Goal: Task Accomplishment & Management: Use online tool/utility

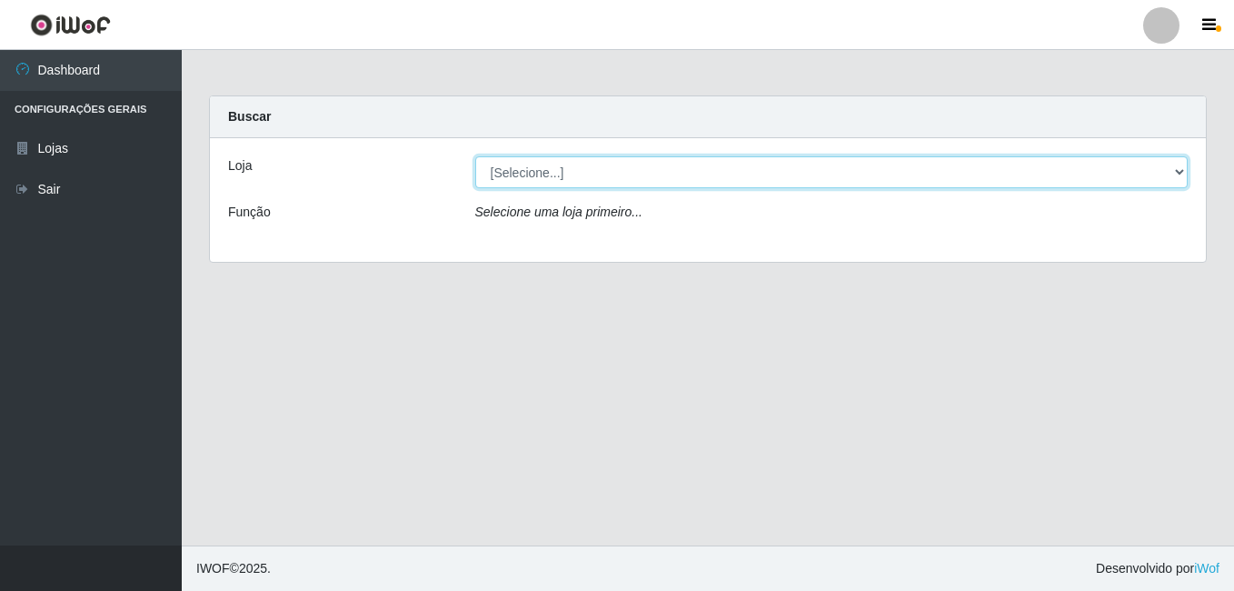
click at [557, 176] on select "[Selecione...] C-[GEOGRAPHIC_DATA]" at bounding box center [831, 172] width 713 height 32
select select "239"
click at [475, 156] on select "[Selecione...] C-[GEOGRAPHIC_DATA]" at bounding box center [831, 172] width 713 height 32
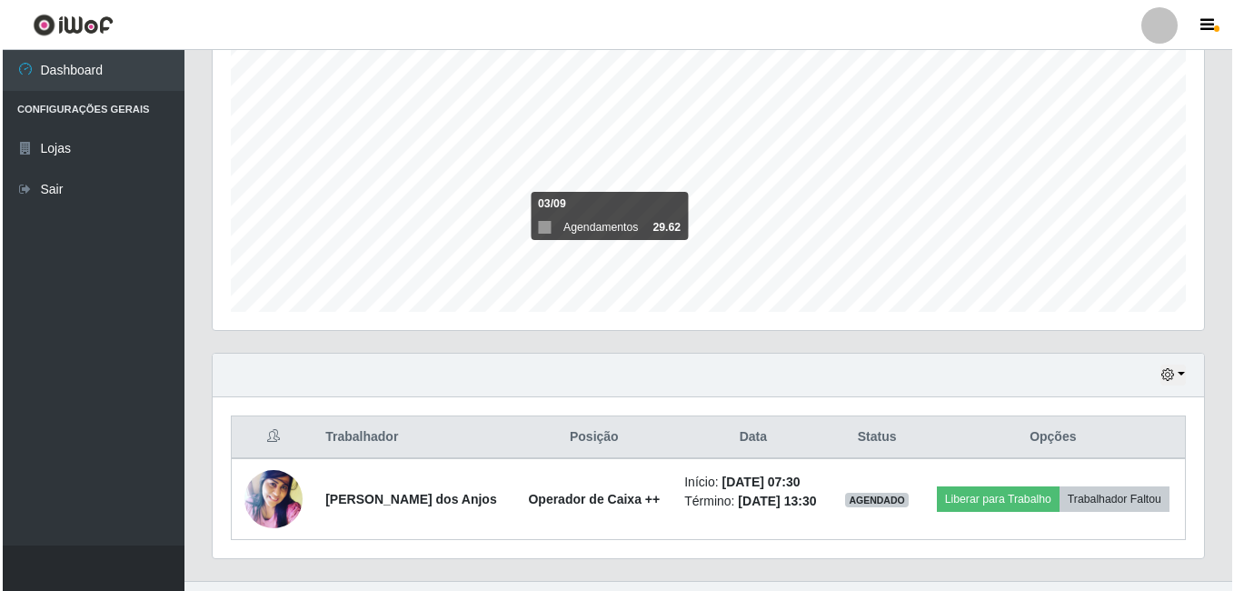
scroll to position [373, 0]
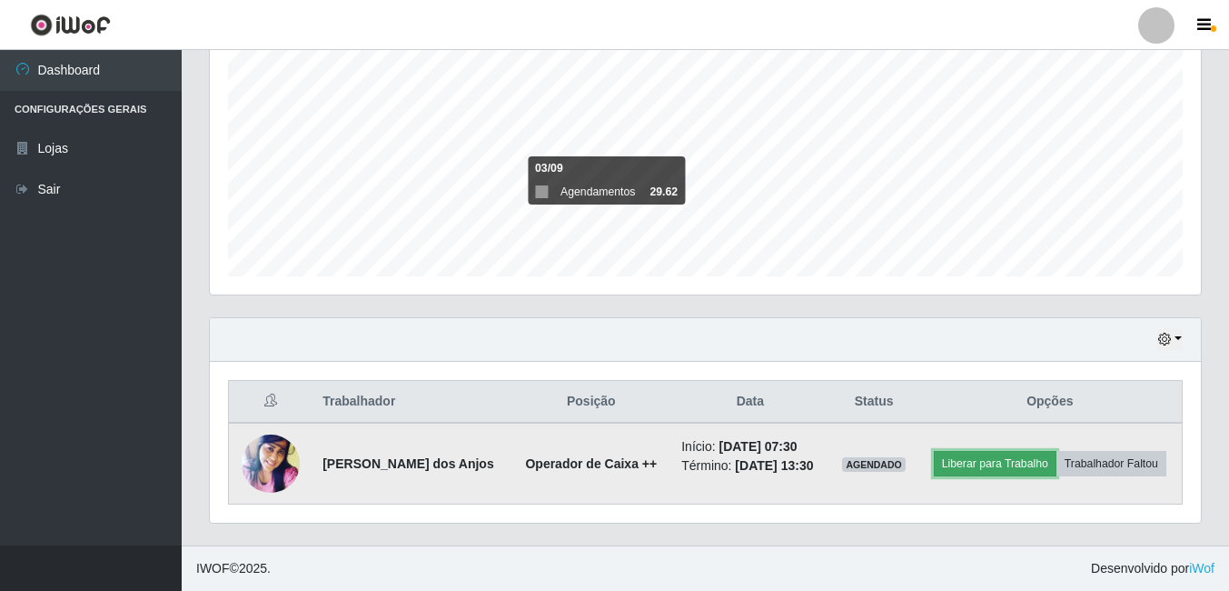
click at [1018, 465] on button "Liberar para Trabalho" at bounding box center [995, 463] width 123 height 25
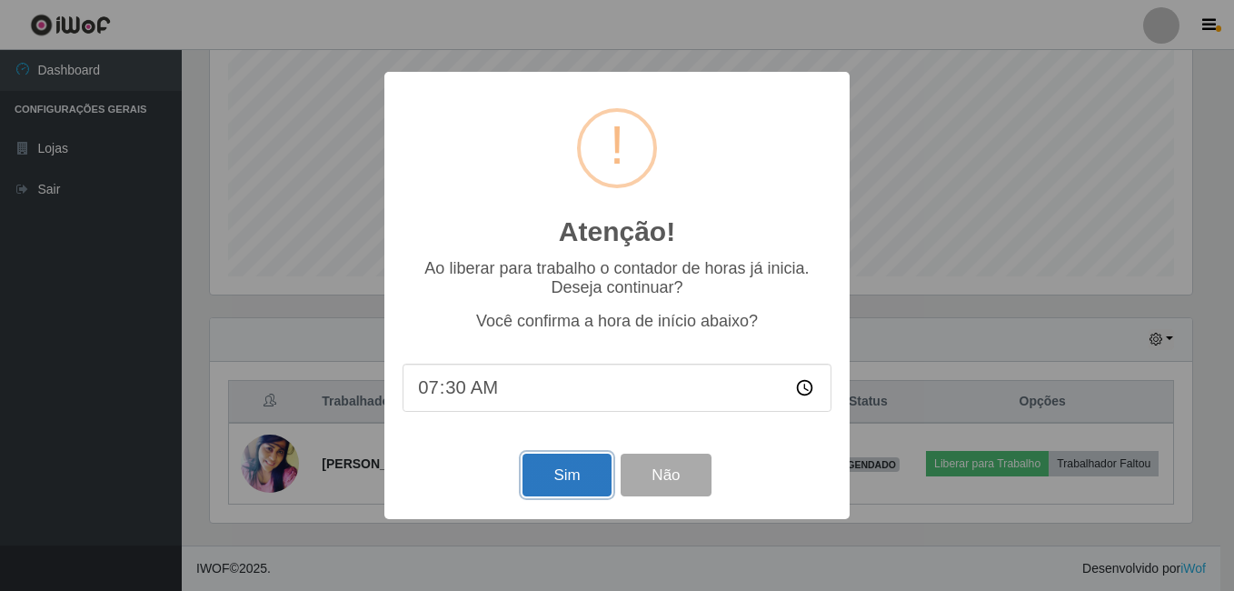
click at [559, 483] on button "Sim" at bounding box center [566, 474] width 88 height 43
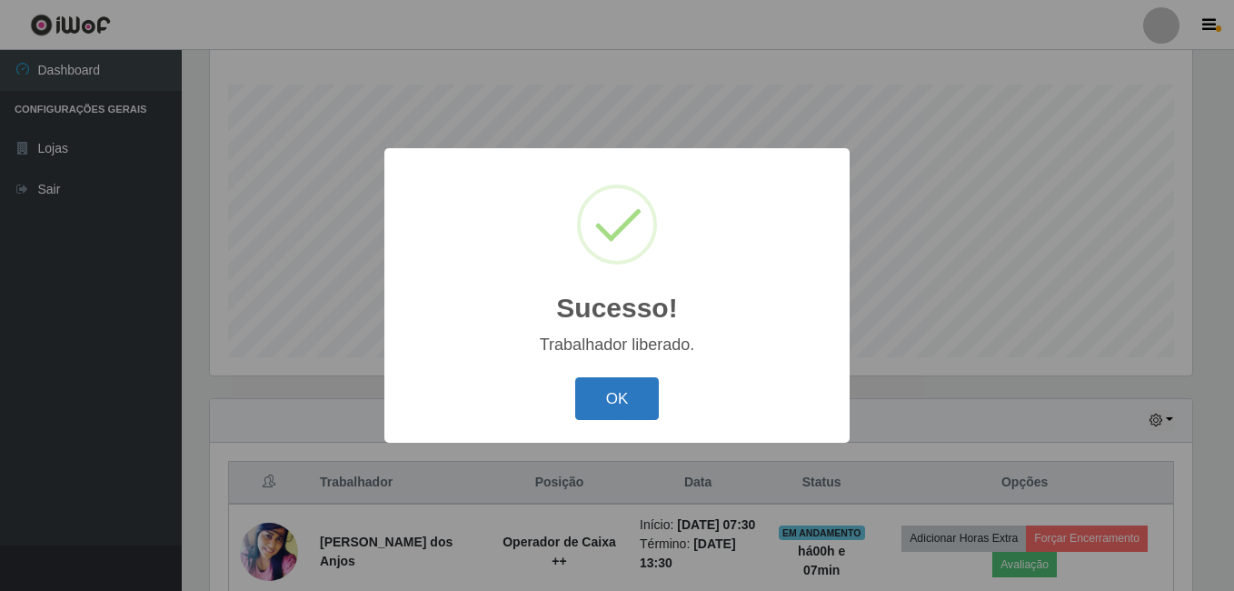
click at [599, 406] on button "OK" at bounding box center [617, 398] width 84 height 43
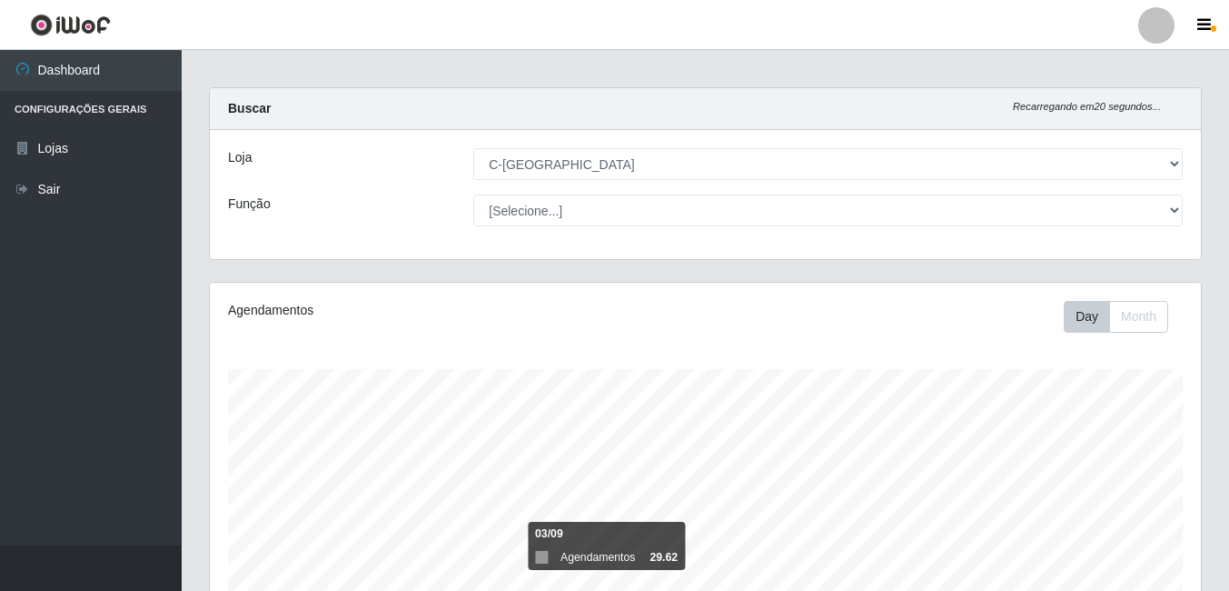
scroll to position [0, 0]
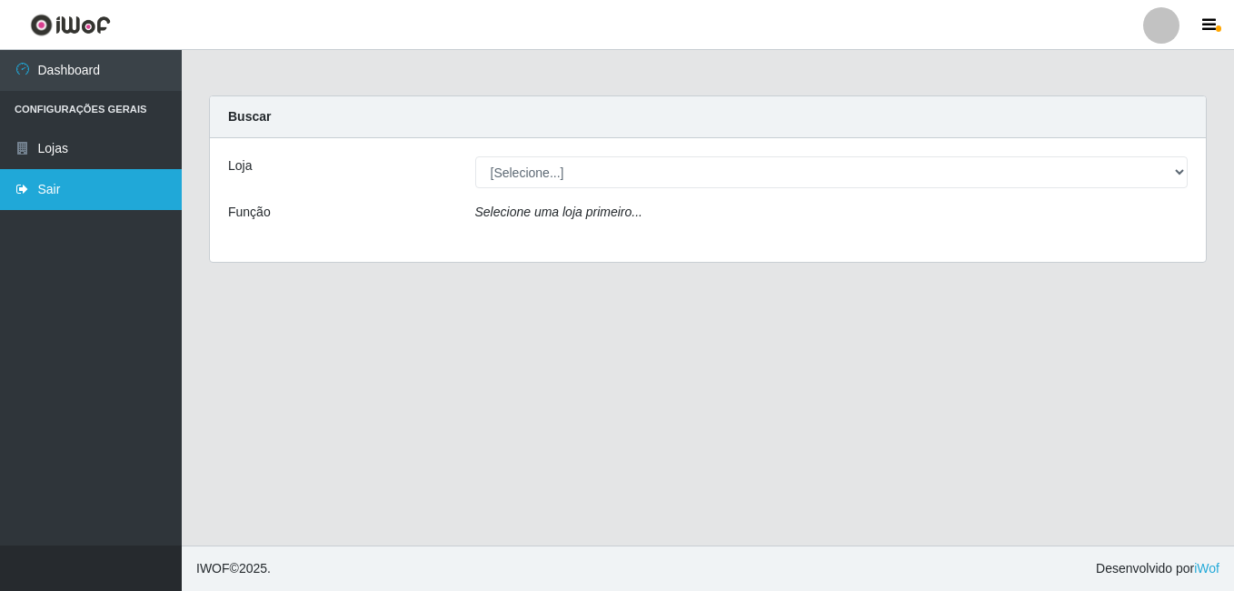
click at [50, 198] on link "Sair" at bounding box center [91, 189] width 182 height 41
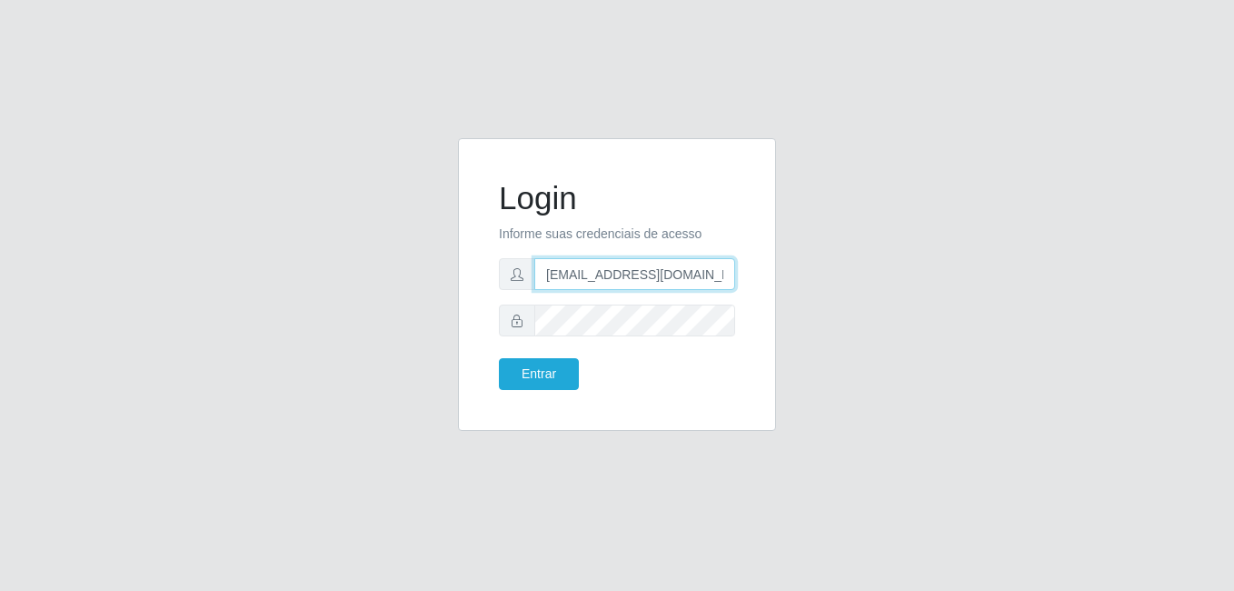
click at [725, 282] on input "lucasviniciuslima2002@gmail.com" at bounding box center [634, 274] width 201 height 32
click at [725, 273] on input "lucasviniciuslima2002@gmail.com" at bounding box center [634, 274] width 201 height 32
type input "l"
type input "R"
type input "raquelsouzarebecca@gmail.com"
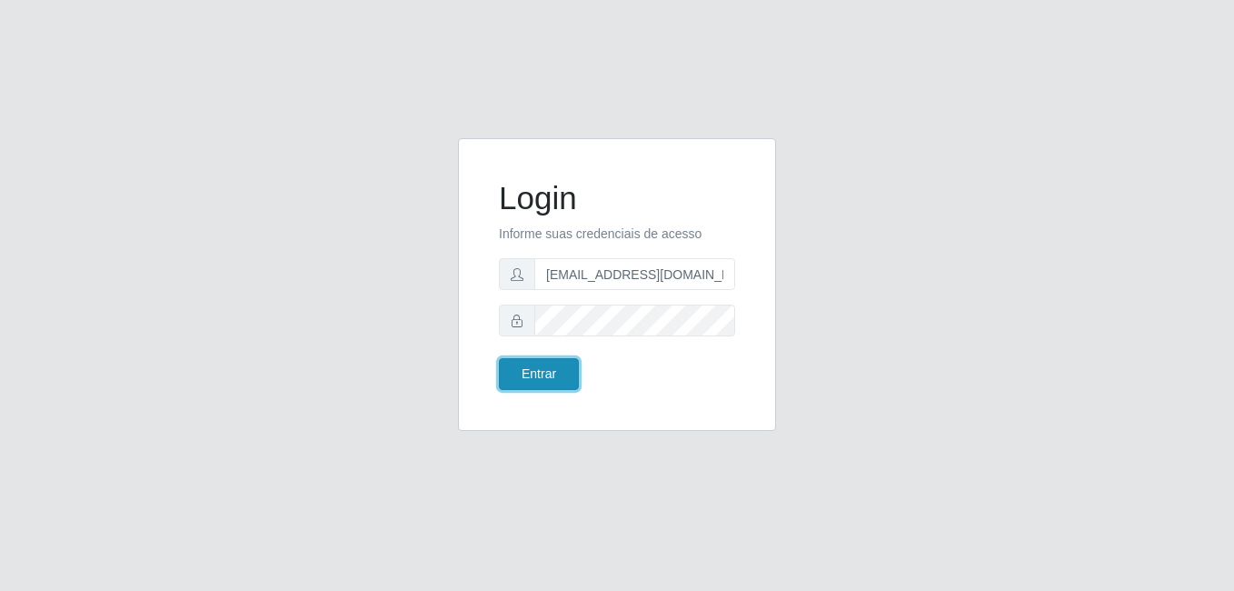
click at [544, 385] on button "Entrar" at bounding box center [539, 374] width 80 height 32
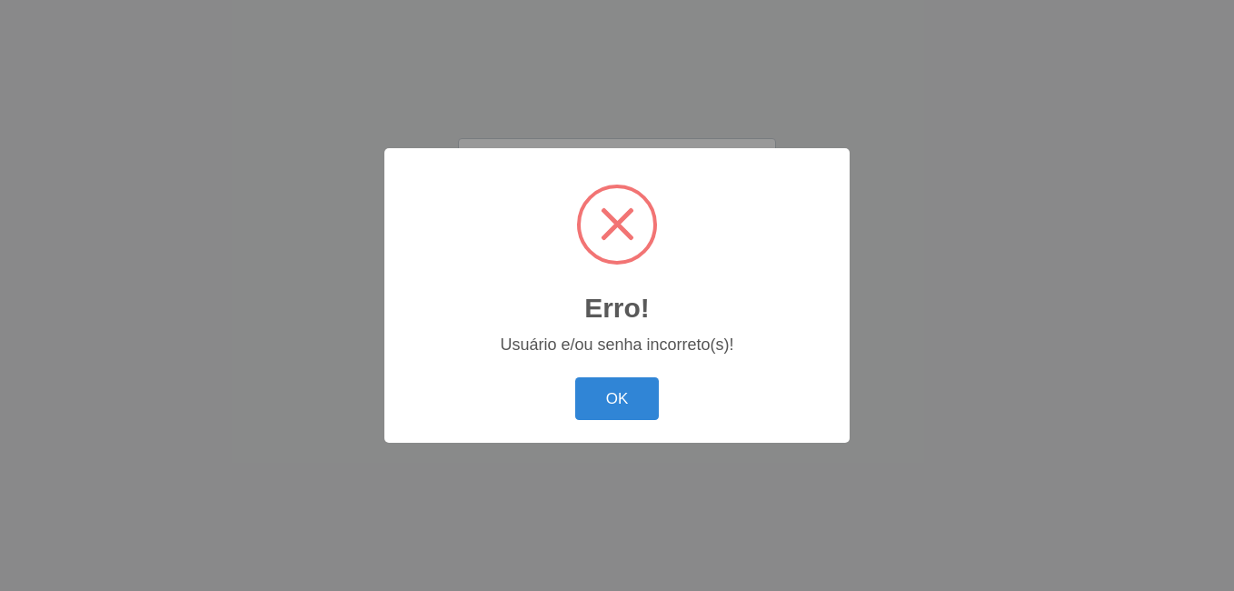
click at [575, 396] on div "OK Cancel" at bounding box center [617, 399] width 429 height 52
click at [588, 410] on button "OK" at bounding box center [617, 398] width 84 height 43
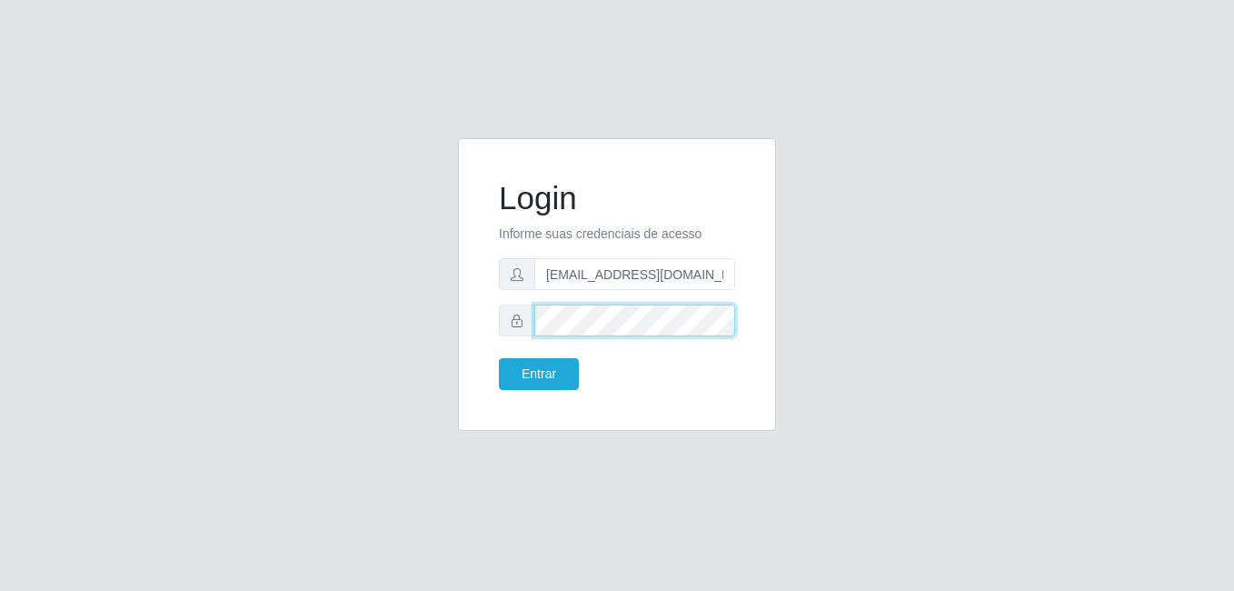
click at [499, 358] on button "Entrar" at bounding box center [539, 374] width 80 height 32
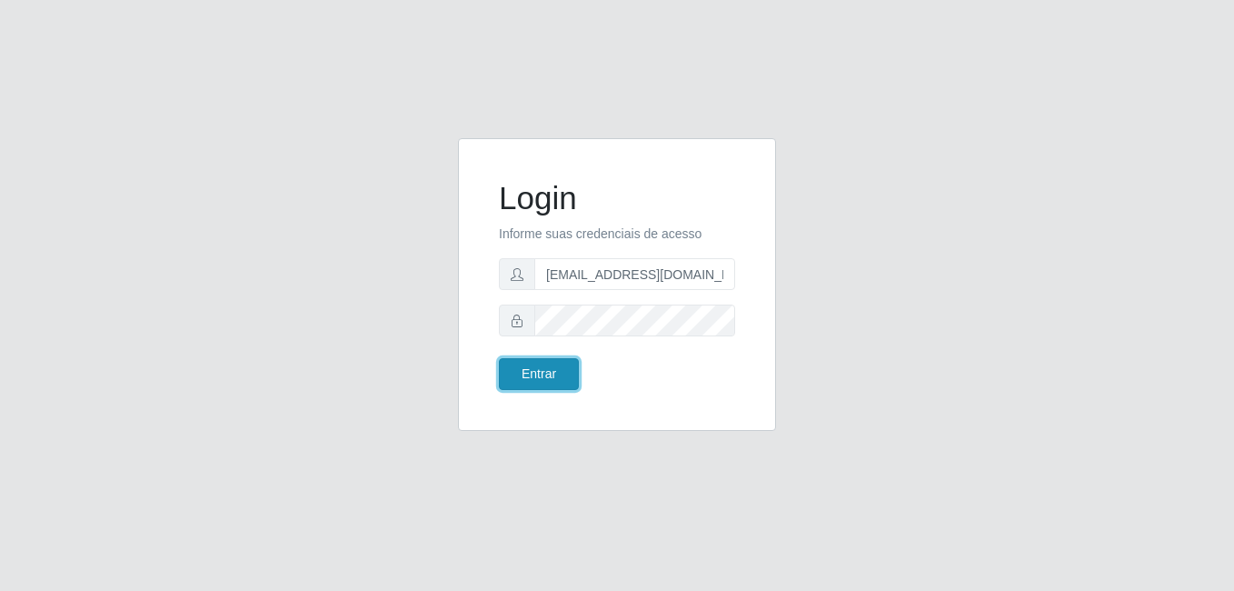
click at [548, 369] on button "Entrar" at bounding box center [539, 374] width 80 height 32
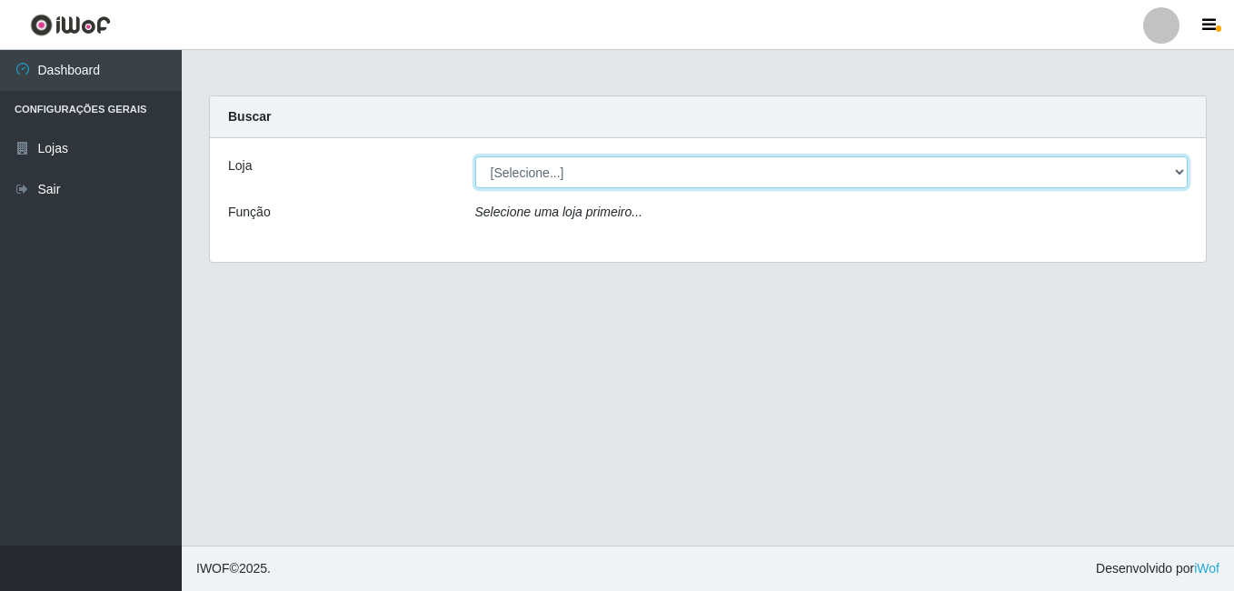
click at [1177, 174] on select "[Selecione...] C-[GEOGRAPHIC_DATA]" at bounding box center [831, 172] width 713 height 32
select select "239"
click at [475, 156] on select "[Selecione...] C-[GEOGRAPHIC_DATA]" at bounding box center [831, 172] width 713 height 32
